Goal: Task Accomplishment & Management: Manage account settings

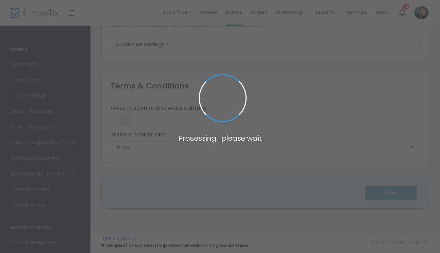
type input "THE NORTH HASTINGS COMMUNITY BAND CHRISTMAS CONCERT @ The BVP"
type textarea "Come support these amazing local musicians! he North Hastings Community Band is…"
type input "13.000 %"
type input "Buy Tickets"
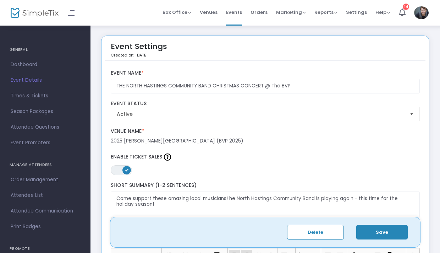
scroll to position [0, 2]
click at [26, 95] on span "Times & Tickets" at bounding box center [45, 95] width 69 height 9
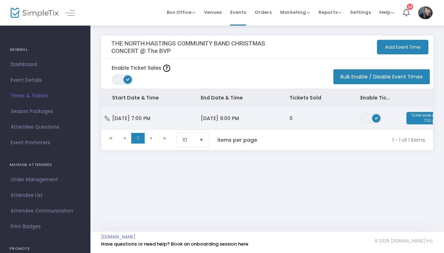
click at [177, 119] on td "[DATE] 7:00 PM" at bounding box center [146, 117] width 89 height 23
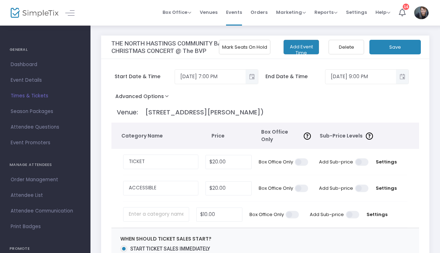
click at [232, 46] on button "Mark Seats On Hold" at bounding box center [244, 47] width 51 height 15
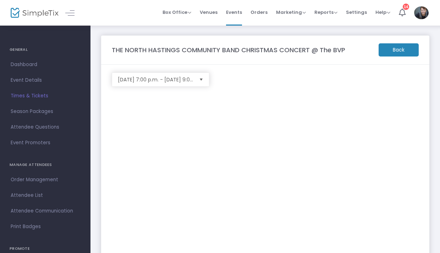
click at [204, 79] on span "Select" at bounding box center [202, 80] width 12 height 12
click at [411, 49] on m-button "Back" at bounding box center [399, 49] width 40 height 13
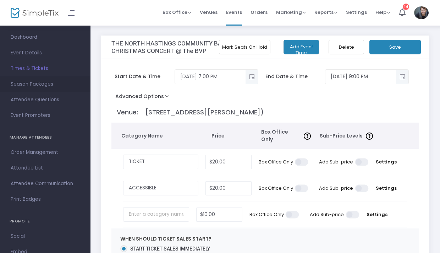
scroll to position [44, 0]
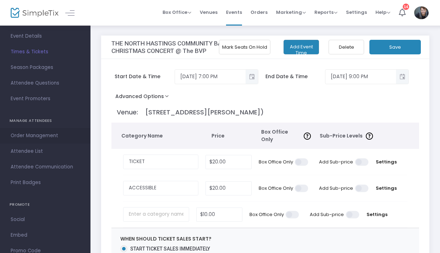
click at [38, 135] on span "Order Management" at bounding box center [45, 135] width 69 height 9
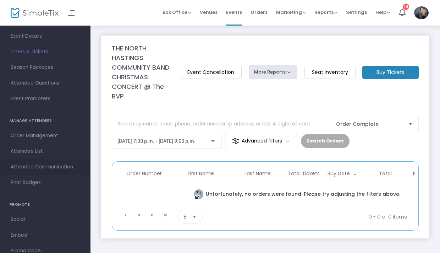
click at [35, 168] on span "Attendee Communication" at bounding box center [45, 166] width 69 height 9
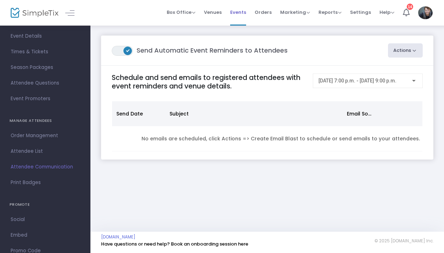
click at [237, 14] on span "Events" at bounding box center [238, 12] width 16 height 18
